Goal: Information Seeking & Learning: Learn about a topic

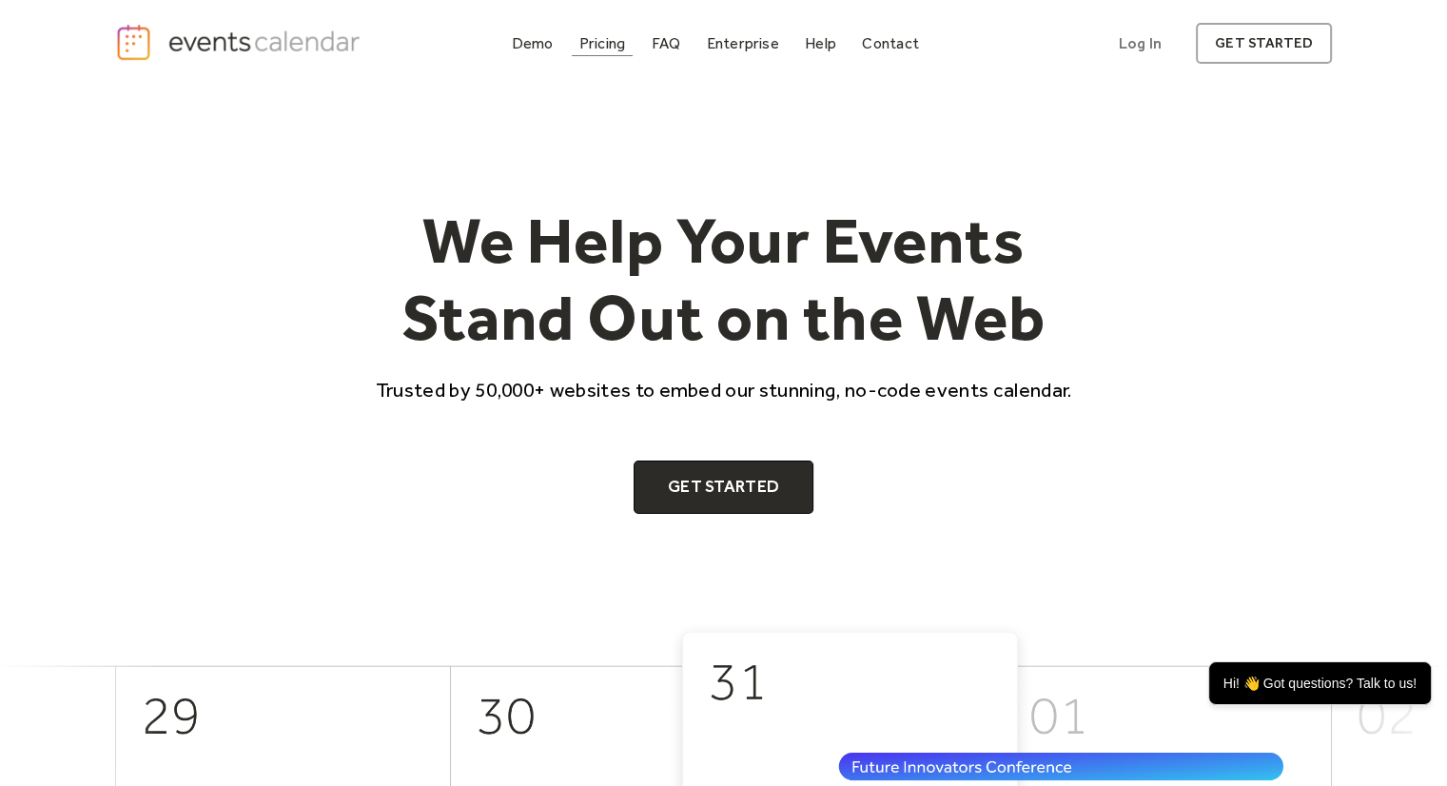
click at [609, 55] on div at bounding box center [603, 55] width 62 height 1
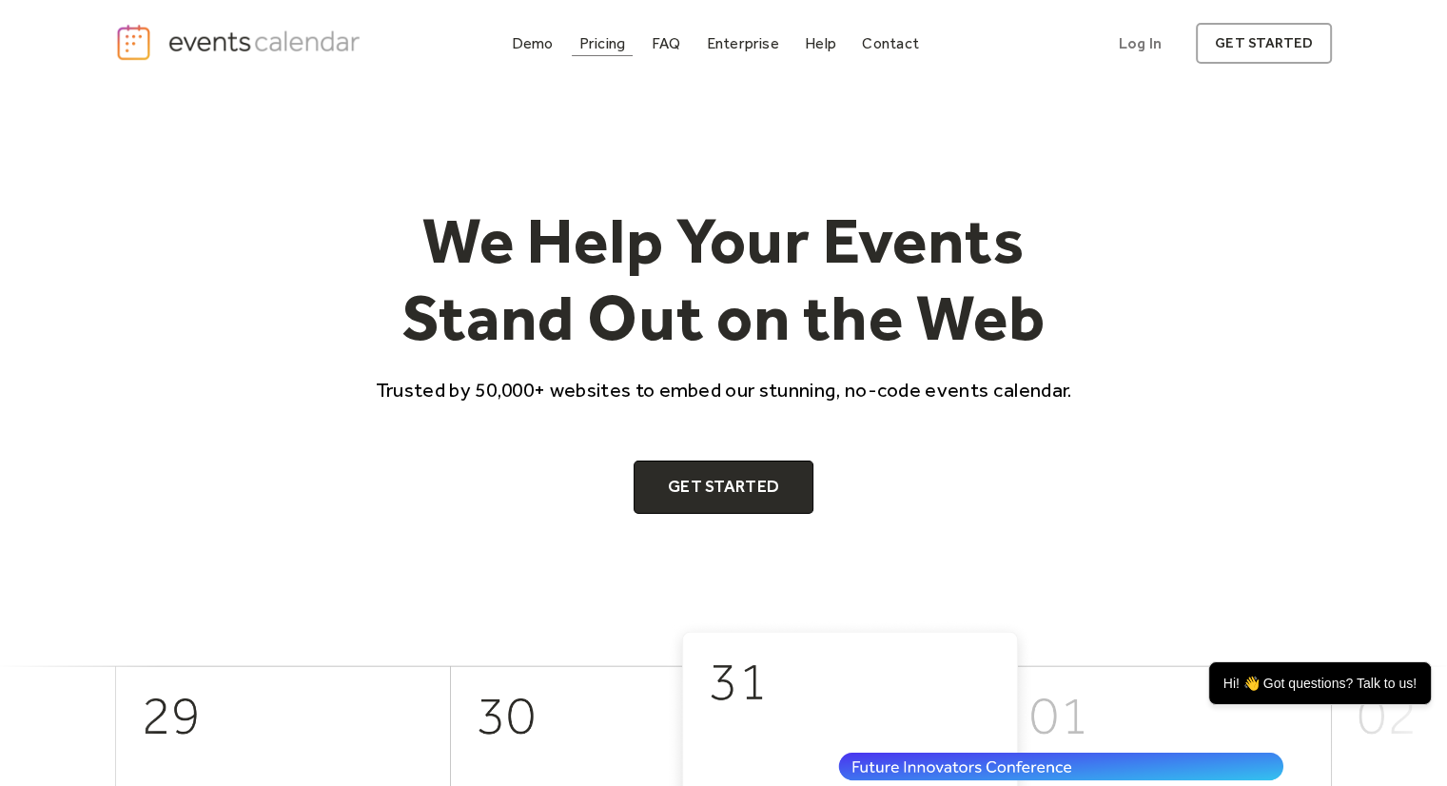
click at [596, 43] on div "Pricing" at bounding box center [602, 43] width 47 height 10
